Goal: Task Accomplishment & Management: Manage account settings

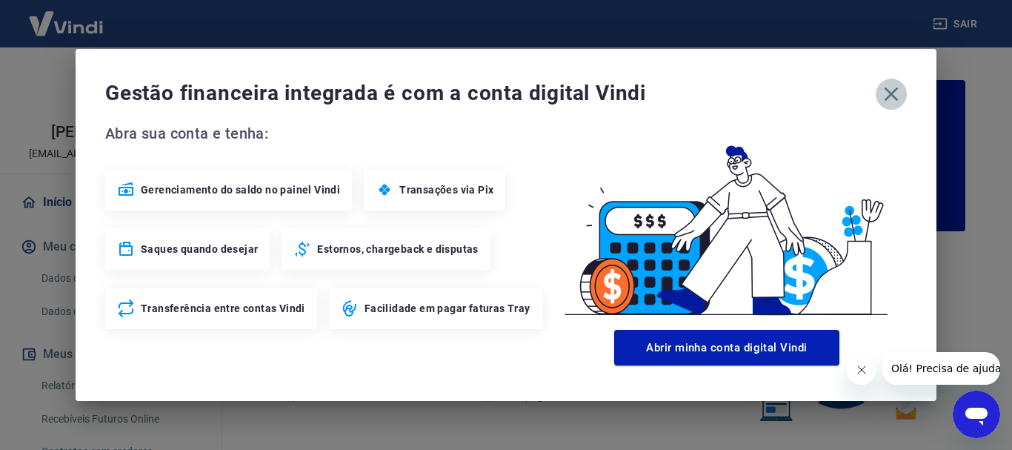
click at [891, 99] on icon "button" at bounding box center [891, 94] width 24 height 24
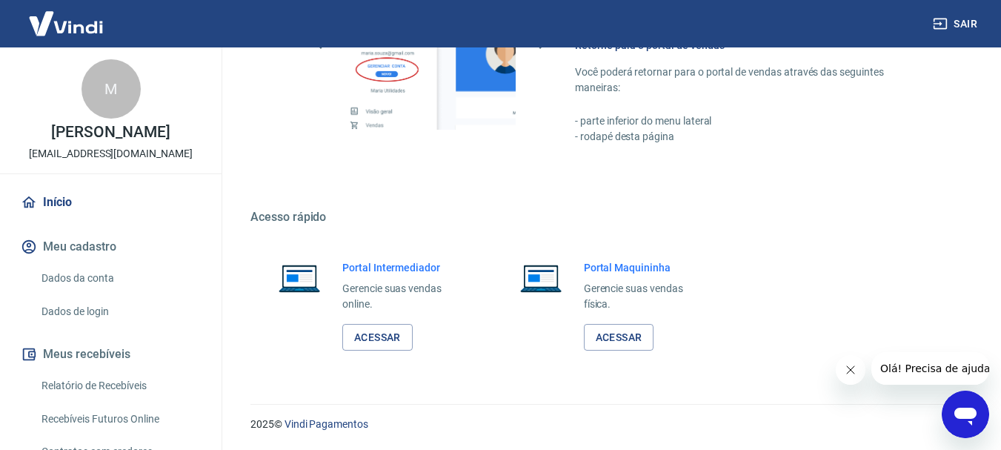
scroll to position [154, 0]
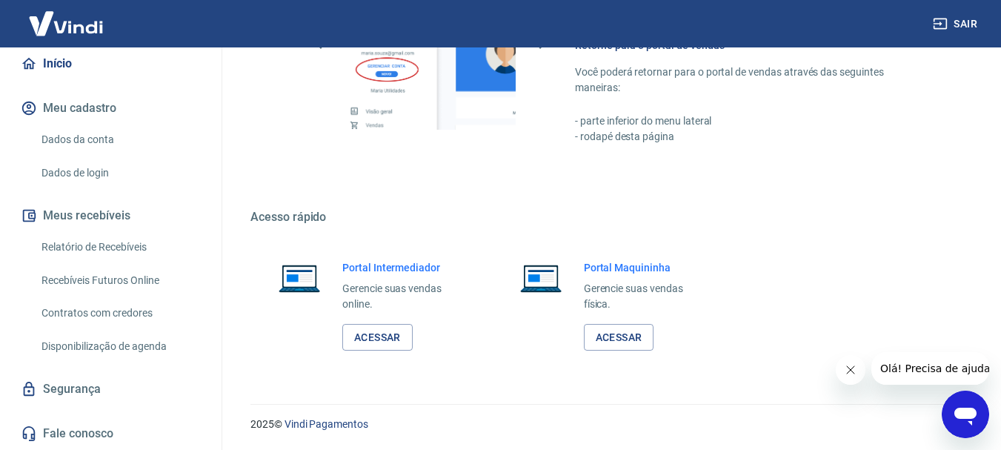
click at [147, 248] on link "Relatório de Recebíveis" at bounding box center [120, 247] width 168 height 30
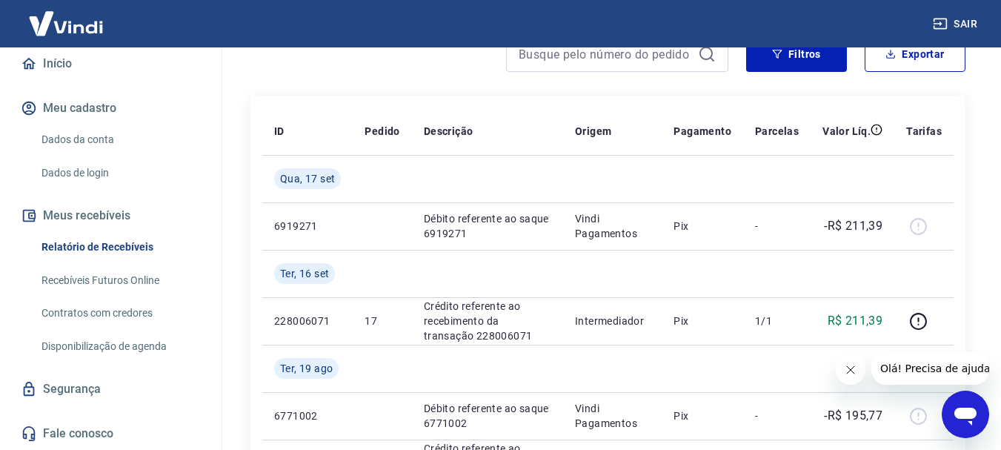
scroll to position [296, 0]
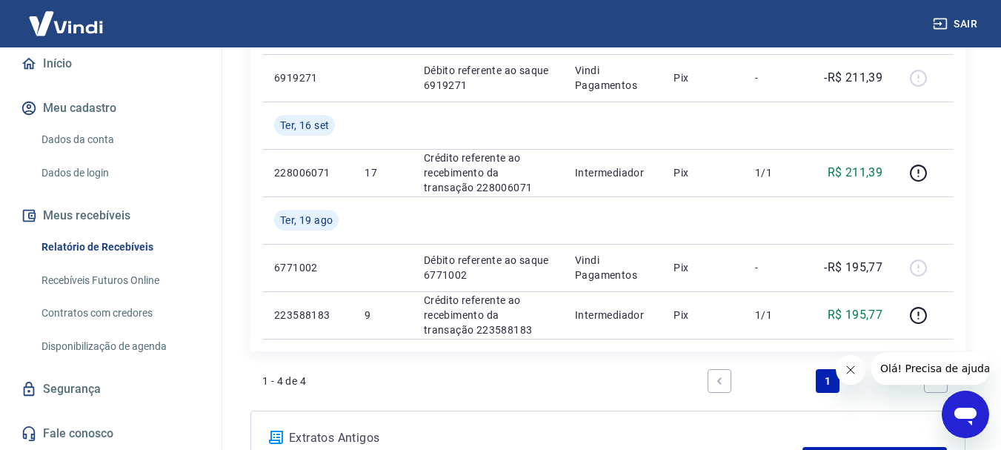
click at [132, 350] on link "Disponibilização de agenda" at bounding box center [120, 346] width 168 height 30
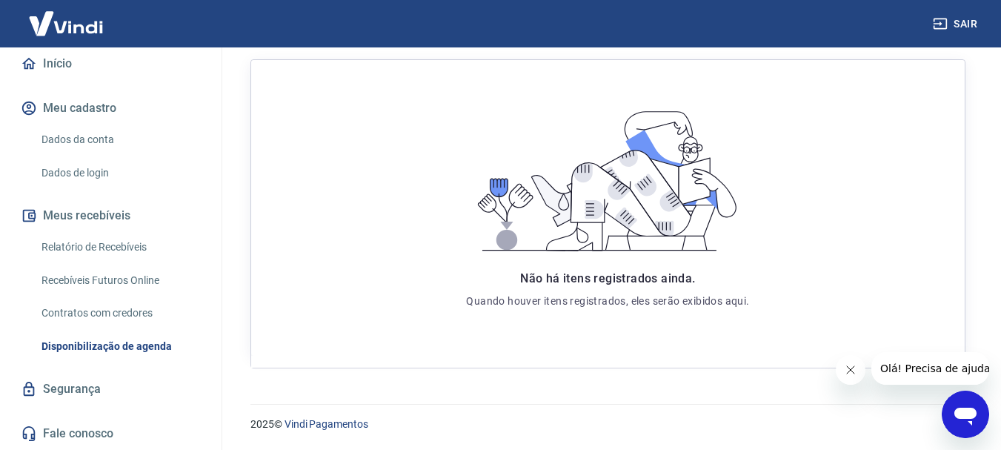
scroll to position [58, 0]
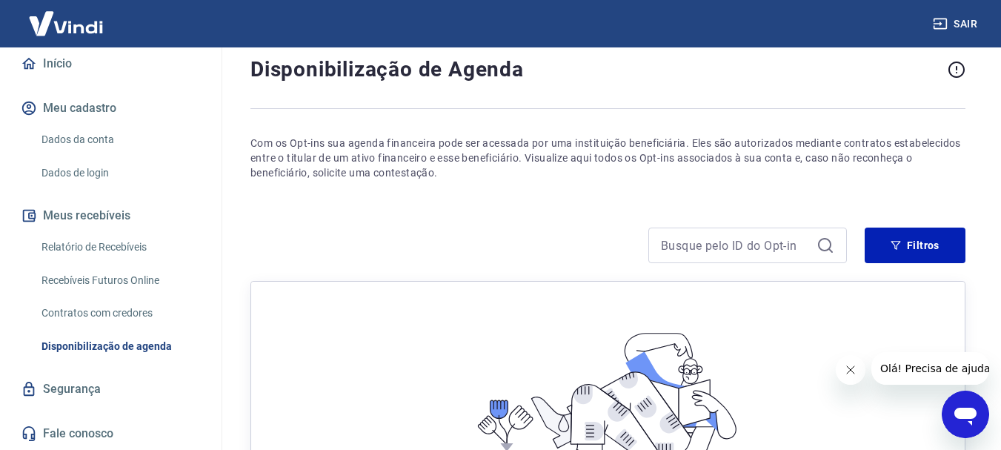
click at [103, 313] on link "Contratos com credores" at bounding box center [120, 313] width 168 height 30
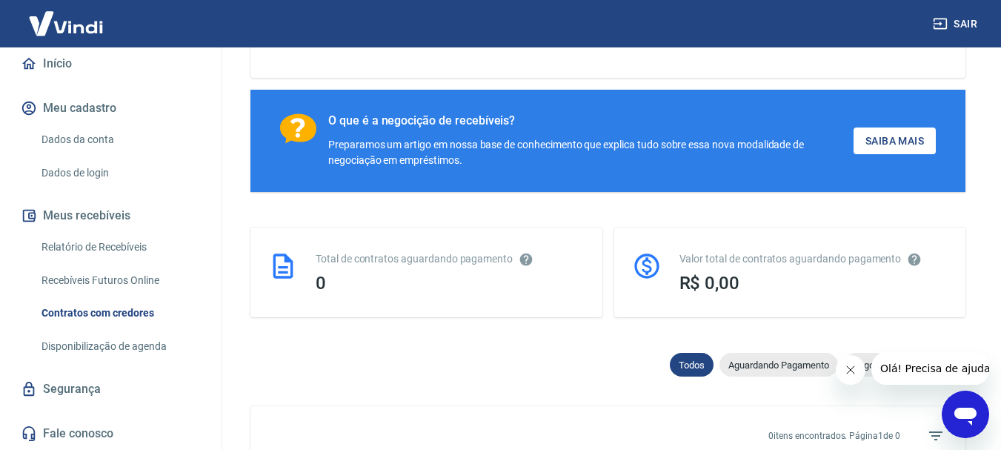
scroll to position [132, 0]
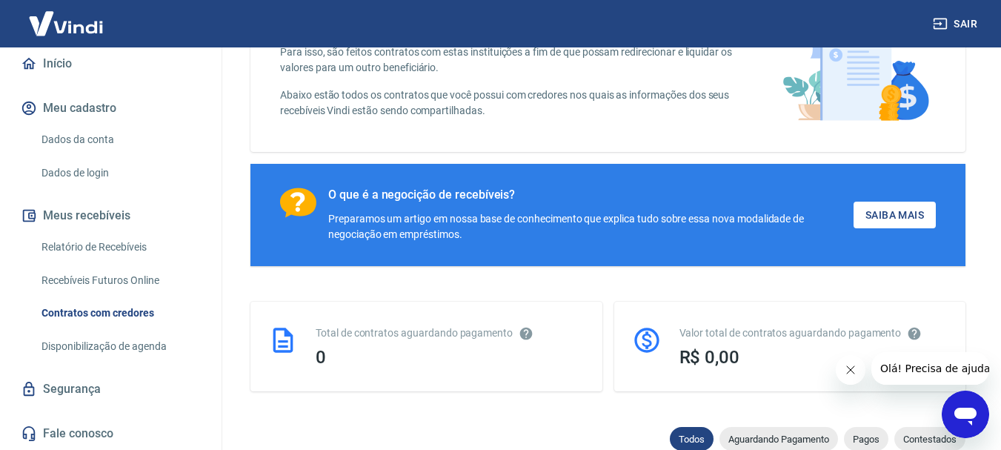
click at [143, 286] on link "Recebíveis Futuros Online" at bounding box center [120, 280] width 168 height 30
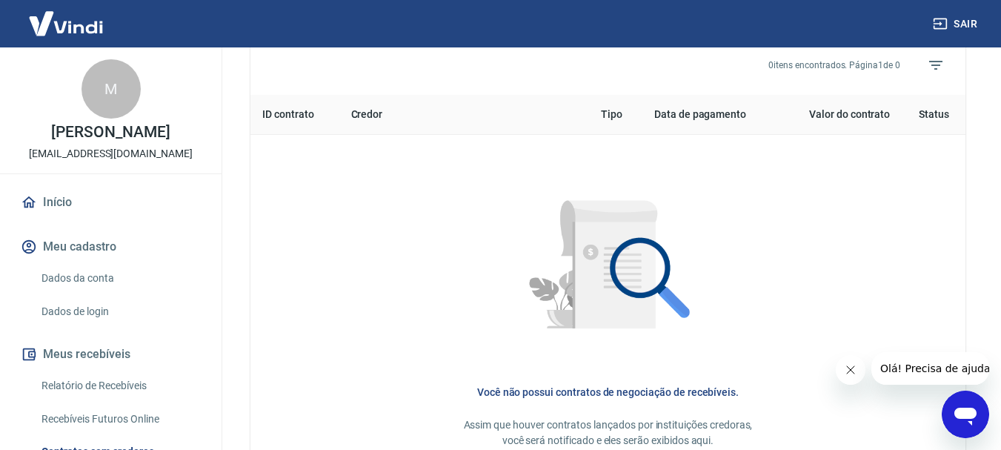
scroll to position [428, 0]
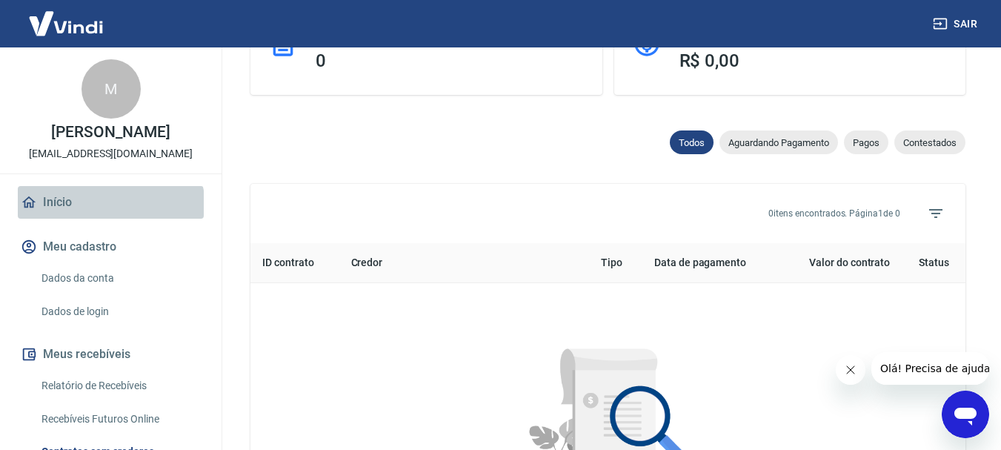
click at [110, 219] on link "Início" at bounding box center [111, 202] width 186 height 33
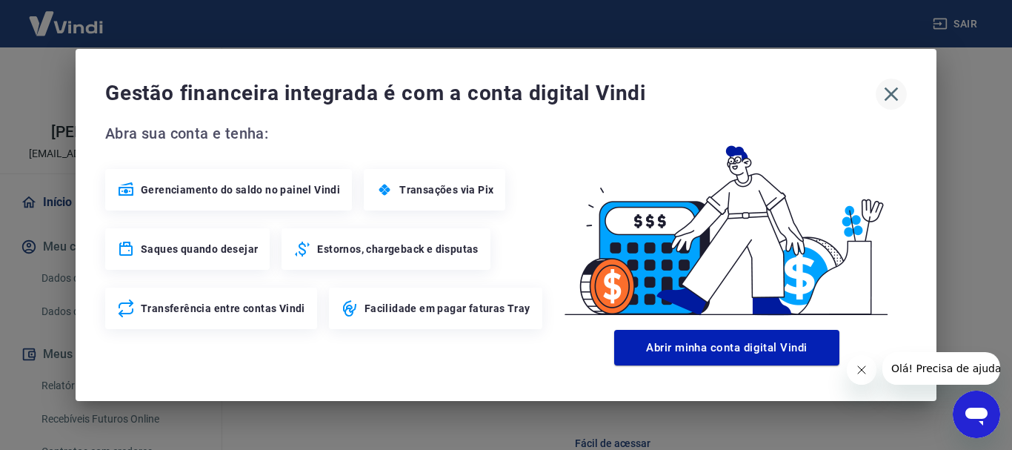
click at [888, 85] on icon "button" at bounding box center [891, 94] width 24 height 24
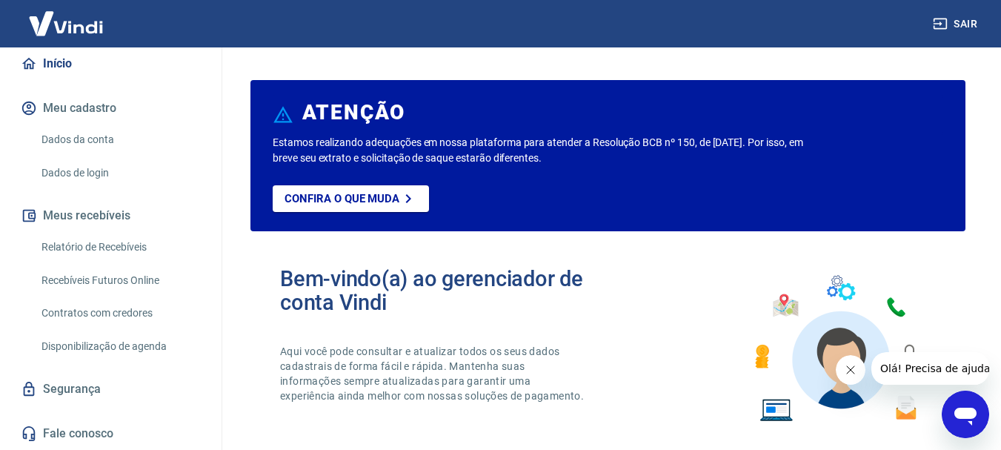
scroll to position [74, 0]
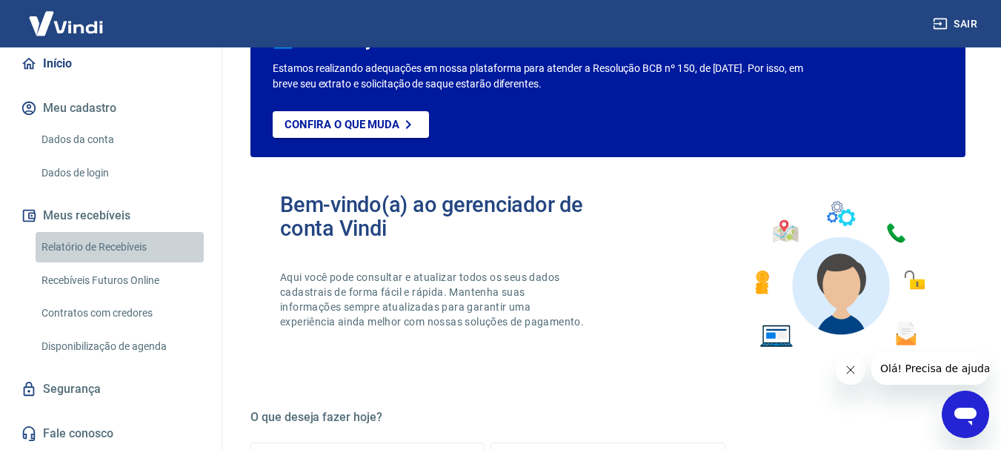
click at [139, 245] on link "Relatório de Recebíveis" at bounding box center [120, 247] width 168 height 30
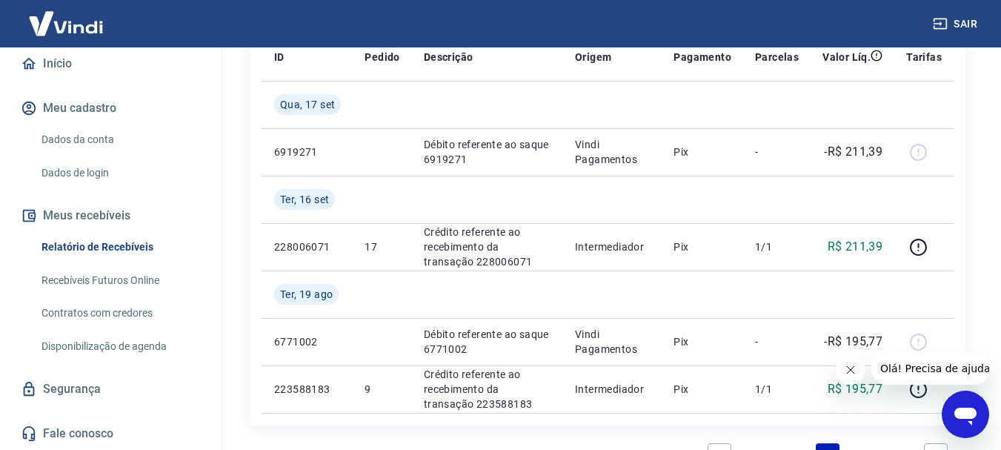
scroll to position [296, 0]
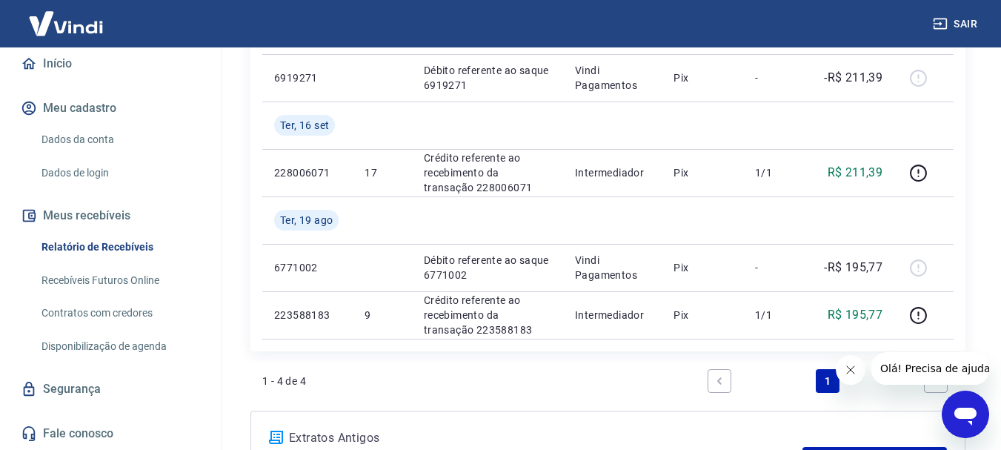
click at [853, 365] on icon "Fechar mensagem da empresa" at bounding box center [850, 370] width 12 height 12
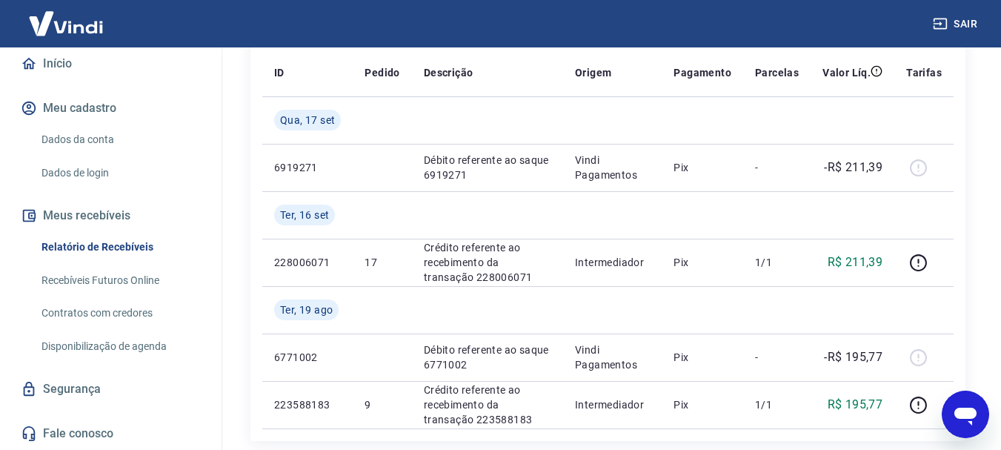
scroll to position [281, 0]
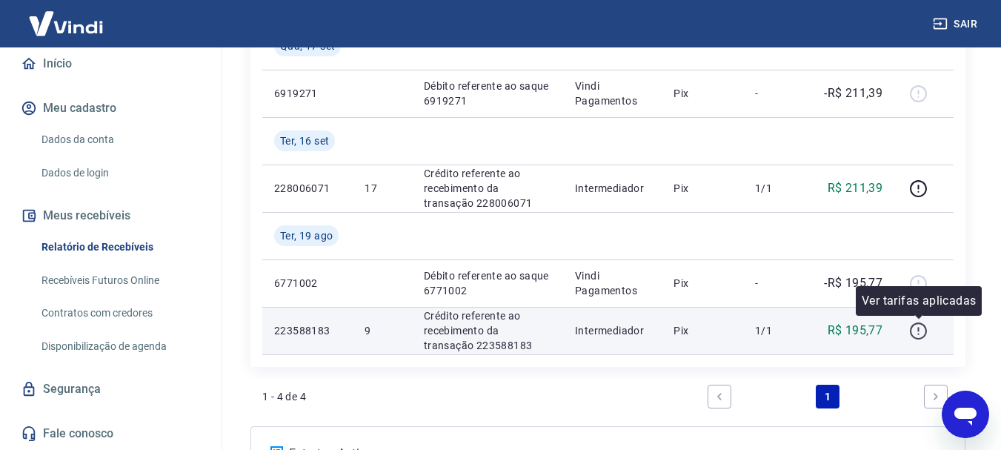
click at [920, 328] on icon "button" at bounding box center [918, 331] width 19 height 19
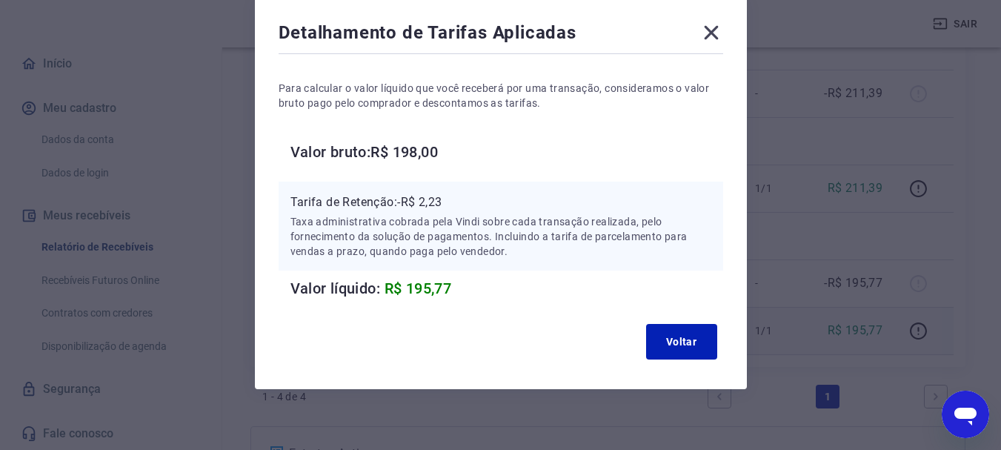
scroll to position [84, 0]
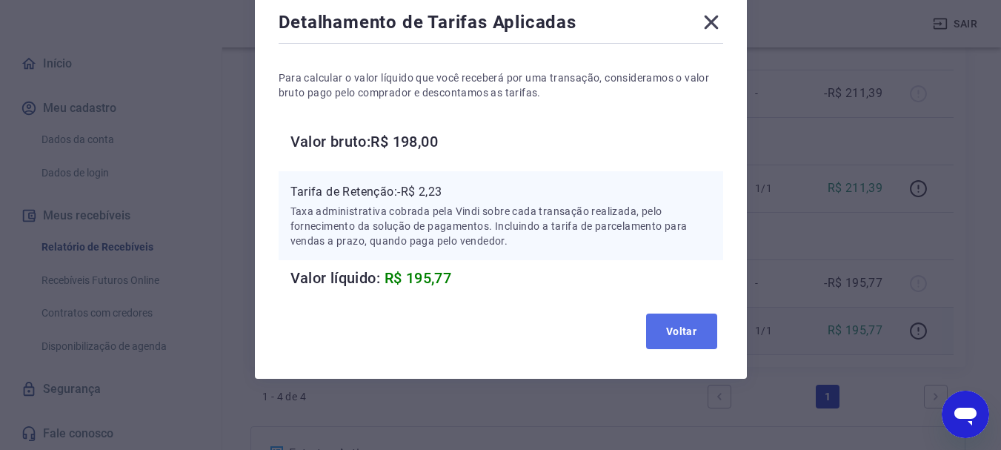
click at [672, 328] on button "Voltar" at bounding box center [681, 331] width 71 height 36
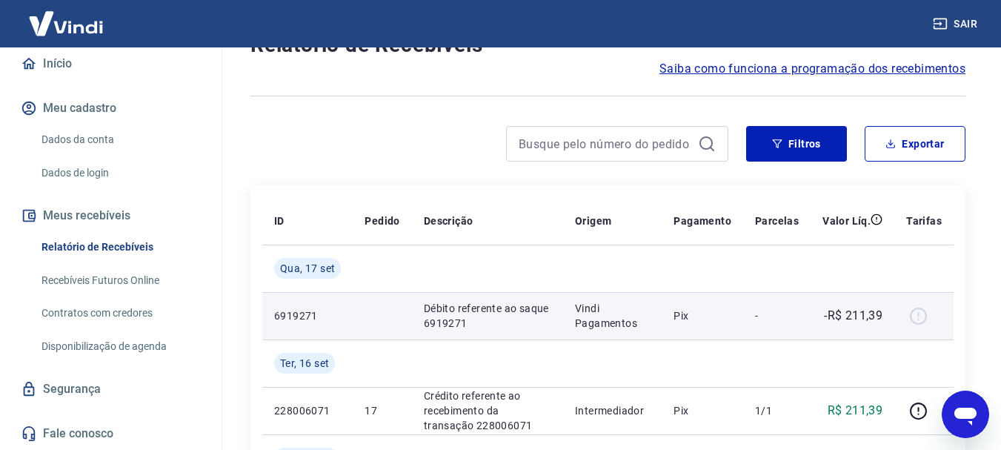
scroll to position [0, 0]
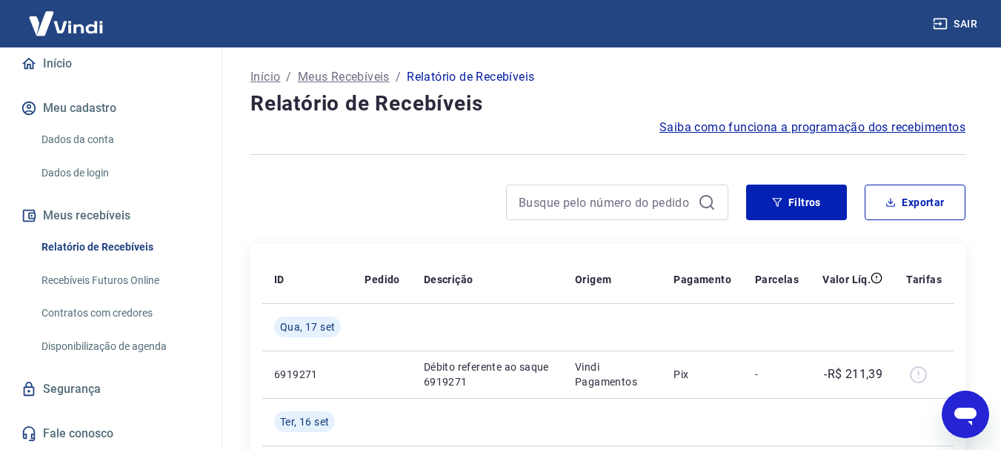
click at [762, 124] on span "Saiba como funciona a programação dos recebimentos" at bounding box center [812, 128] width 306 height 18
click at [144, 276] on link "Recebíveis Futuros Online" at bounding box center [120, 280] width 168 height 30
